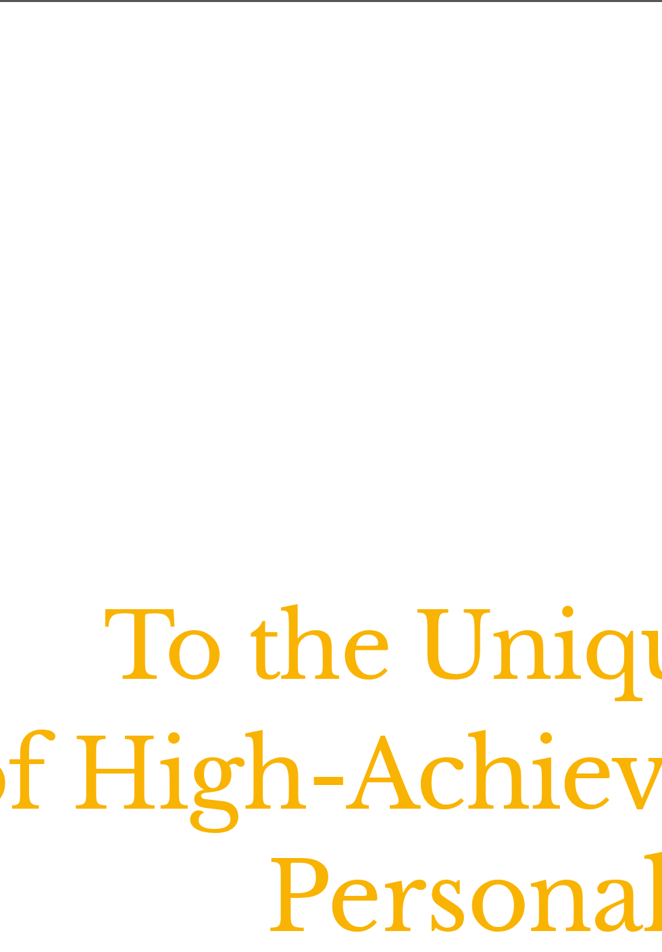
scroll to position [1398, 0]
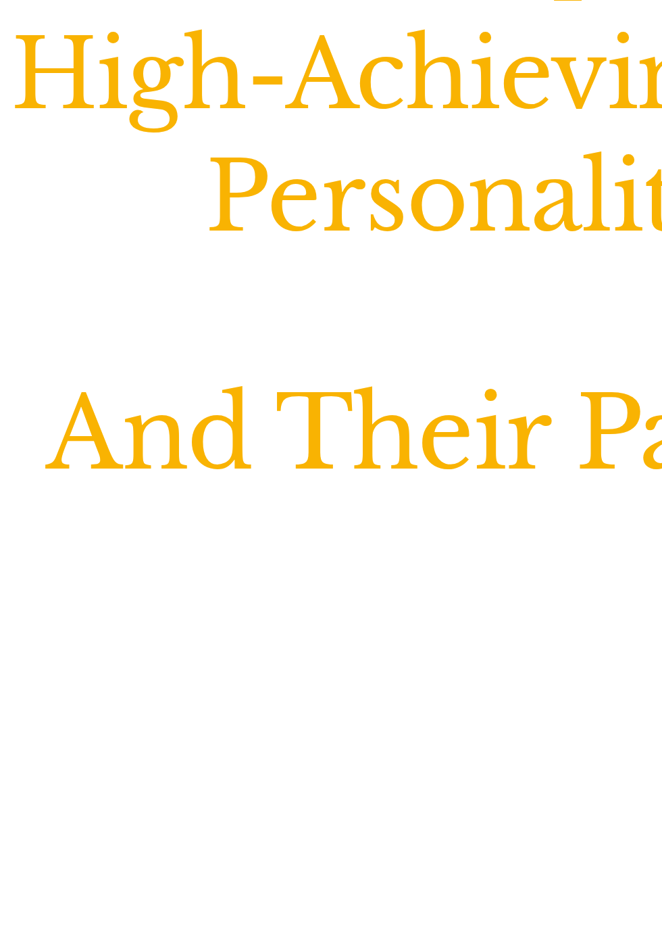
click at [328, 795] on div "Specifically Tailored To the Unique Needs of High-Achieving, Type A Personaliti…" at bounding box center [331, 733] width 600 height 534
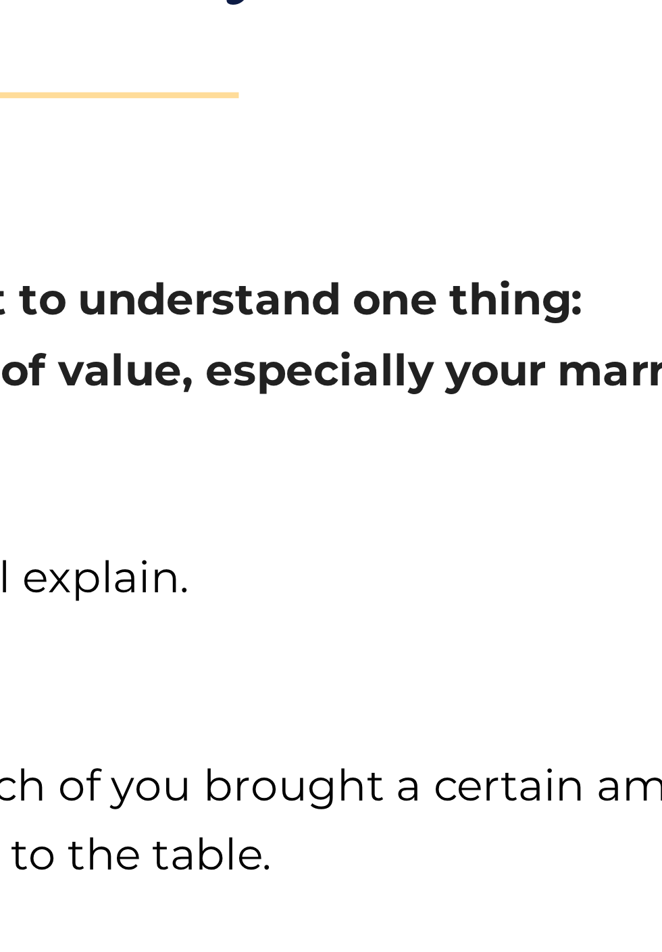
scroll to position [2241, 0]
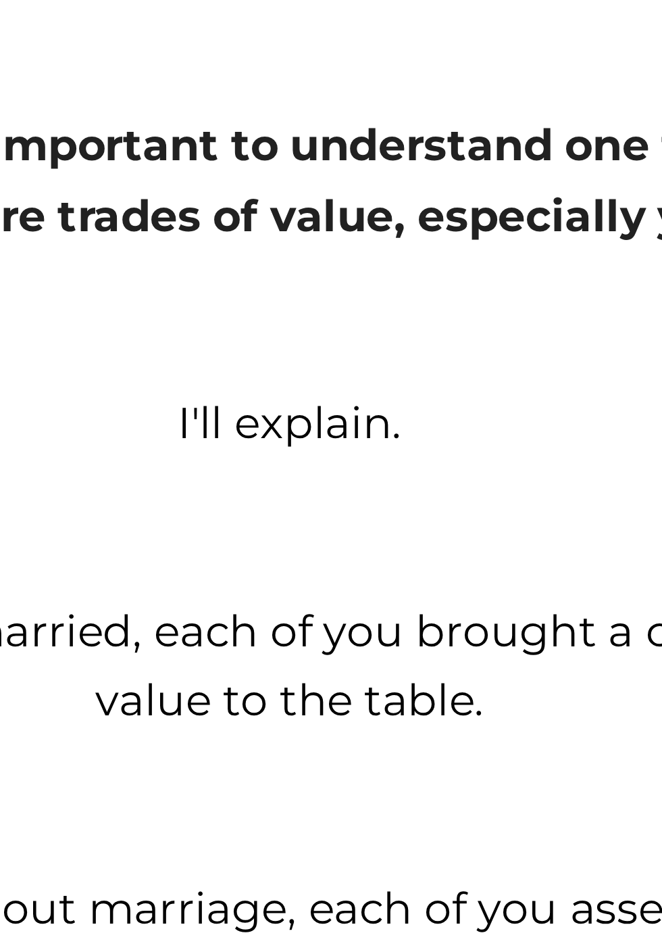
click at [395, 416] on div "Specifically Tailored To the Unique Needs of High-Achieving, Type A Personaliti…" at bounding box center [331, 68] width 662 height 696
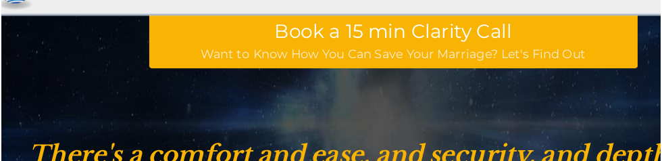
scroll to position [6518, 0]
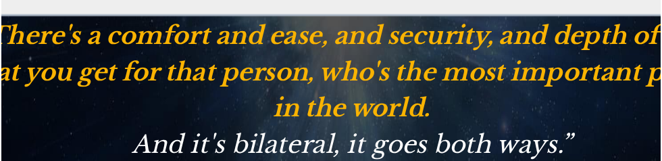
scroll to position [6661, 0]
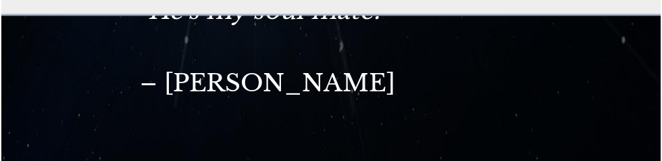
scroll to position [6914, 0]
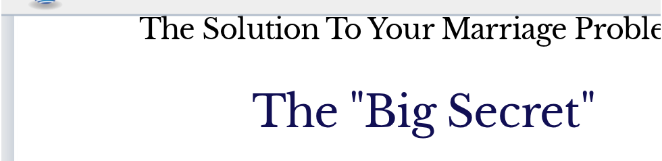
scroll to position [7144, 0]
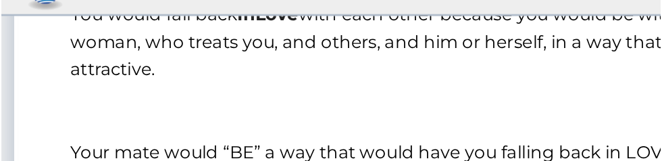
scroll to position [8016, 0]
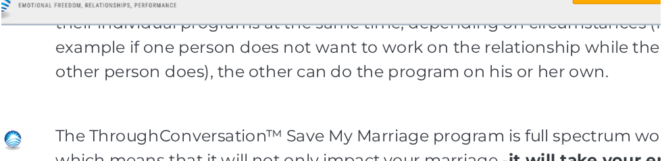
scroll to position [10992, 0]
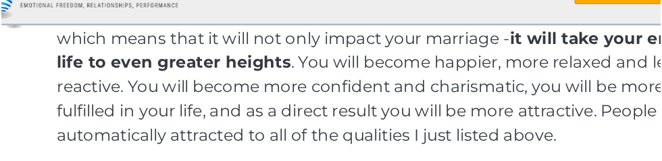
scroll to position [11085, 0]
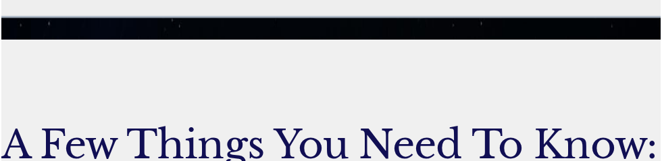
scroll to position [12785, 0]
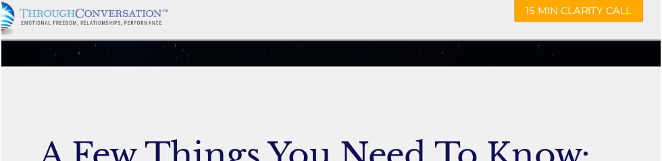
scroll to position [12779, 0]
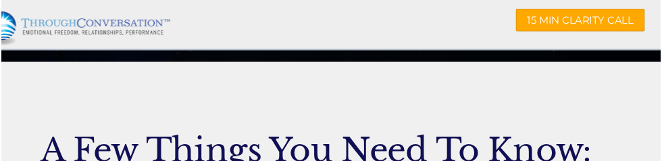
scroll to position [12788, 0]
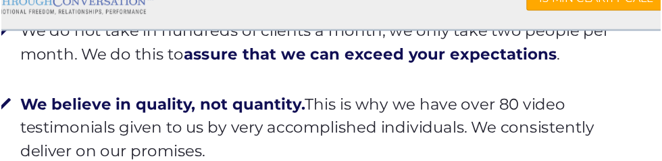
scroll to position [13101, 0]
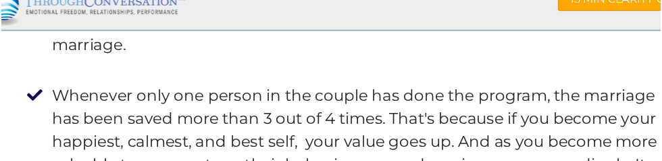
scroll to position [13259, 0]
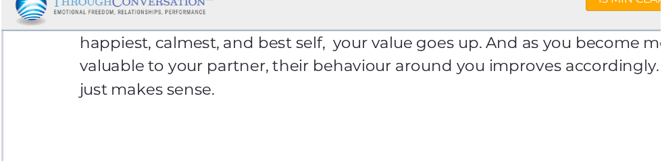
scroll to position [13346, 0]
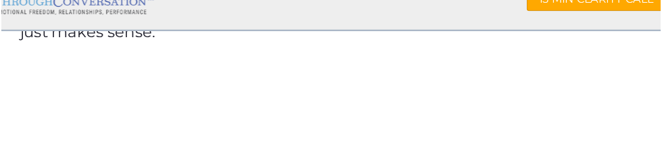
scroll to position [13394, 0]
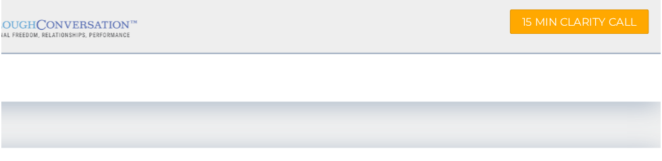
scroll to position [13467, 0]
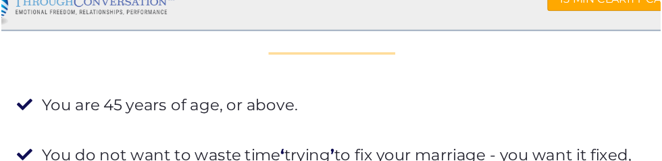
scroll to position [13669, 0]
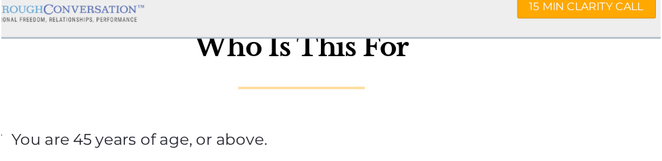
scroll to position [13633, 0]
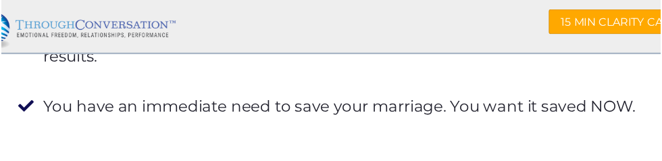
scroll to position [13911, 0]
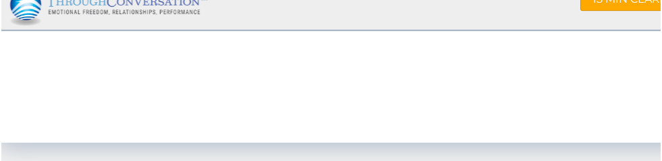
scroll to position [13985, 0]
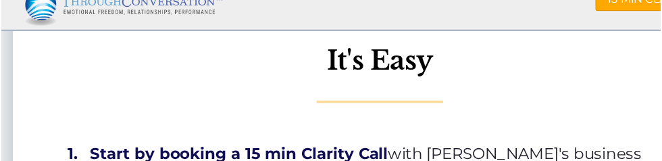
scroll to position [14183, 0]
